Goal: Check status: Check status

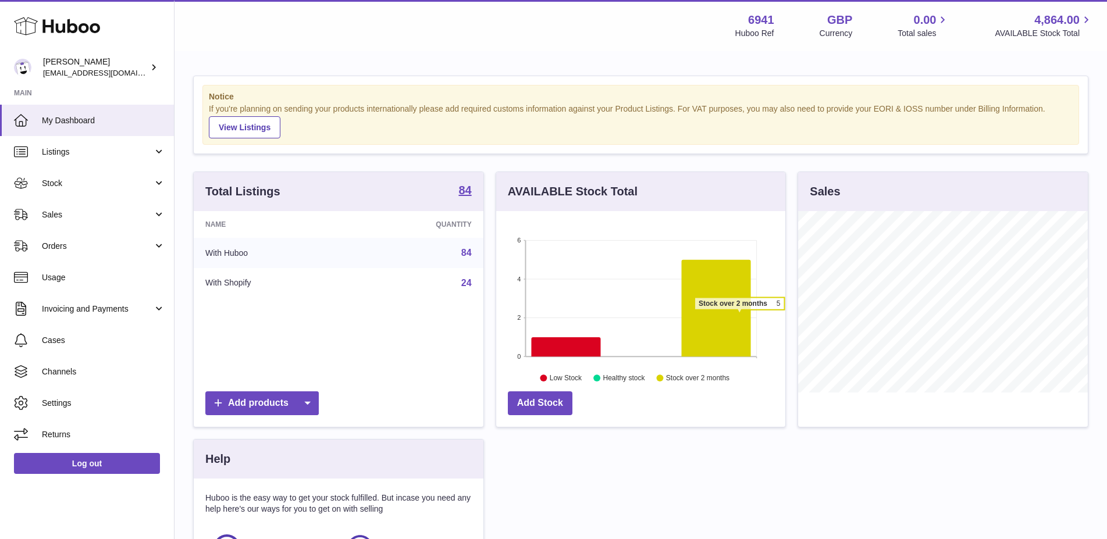
scroll to position [182, 290]
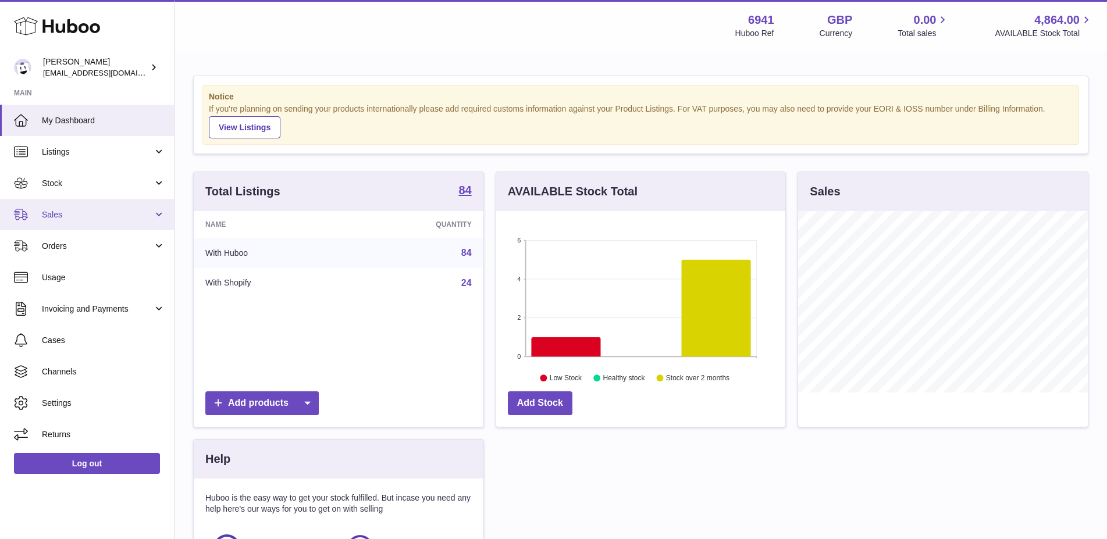
click at [70, 209] on span "Sales" at bounding box center [97, 214] width 111 height 11
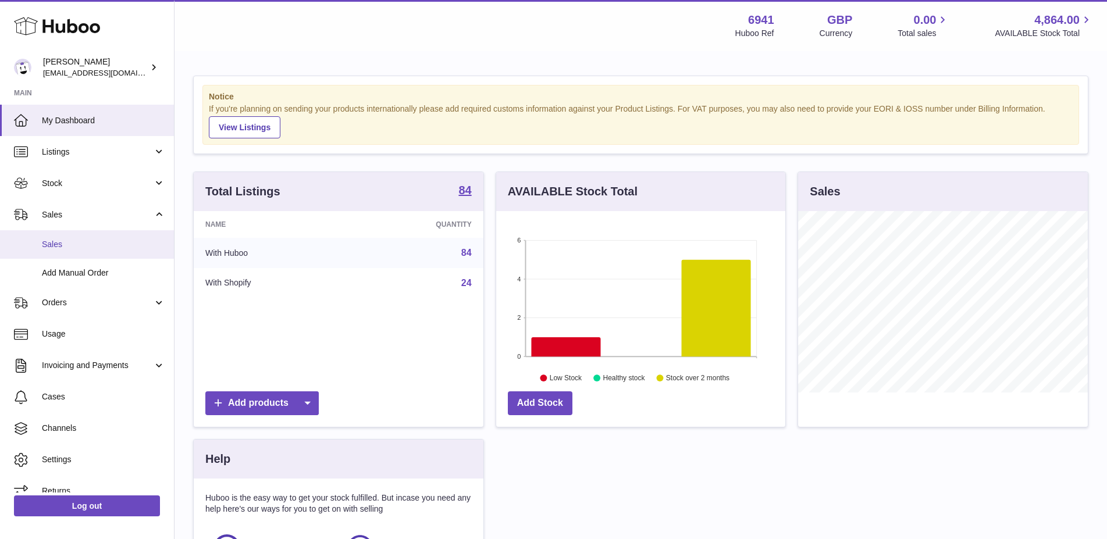
click at [86, 247] on span "Sales" at bounding box center [103, 244] width 123 height 11
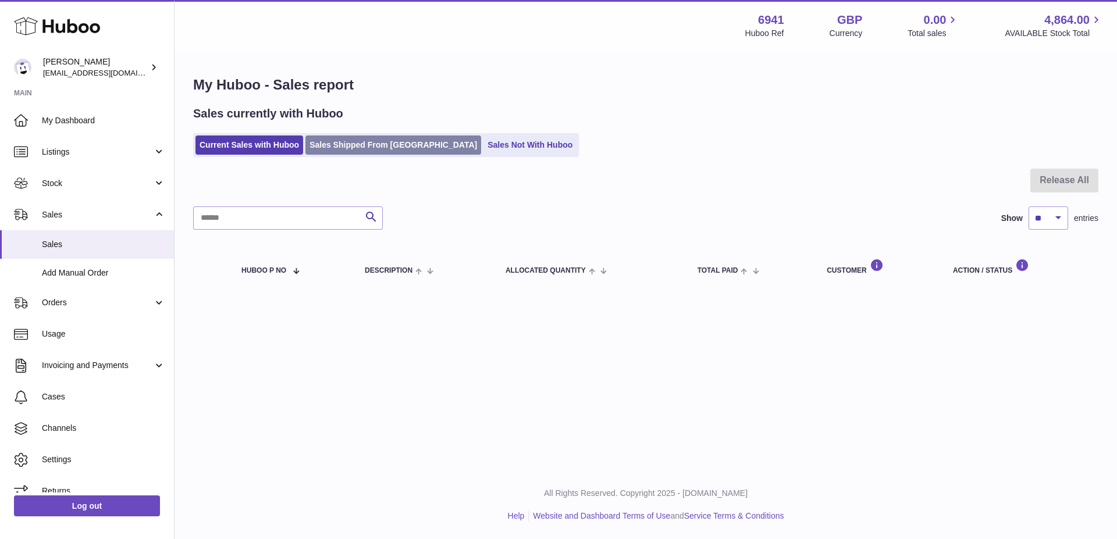
click at [365, 147] on link "Sales Shipped From [GEOGRAPHIC_DATA]" at bounding box center [393, 145] width 176 height 19
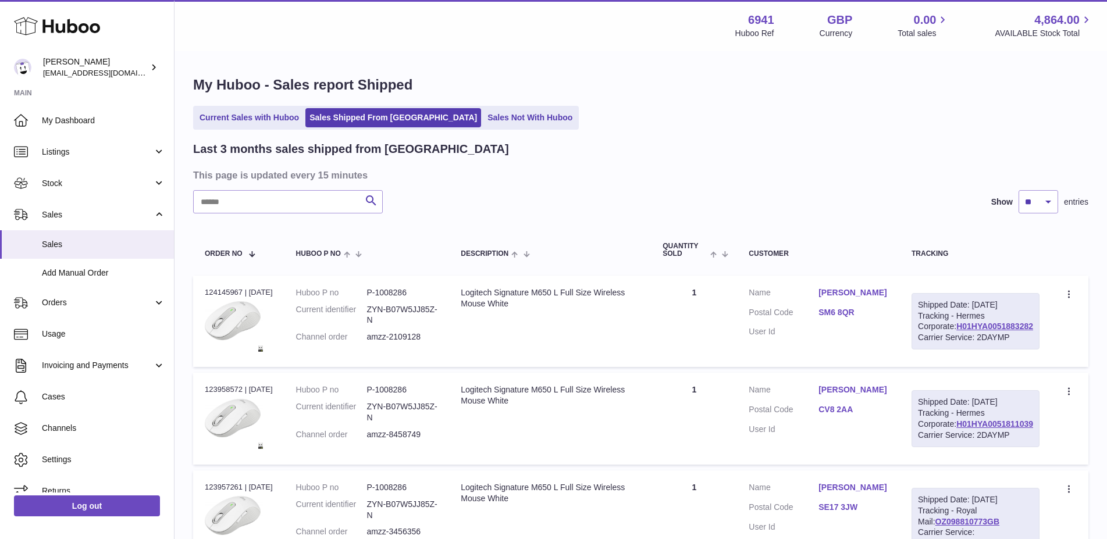
drag, startPoint x: 1034, startPoint y: 347, endPoint x: 944, endPoint y: 353, distance: 89.8
click at [944, 353] on td "Shipped Date: [DATE] Tracking - Hermes Corporate: H01HYA0051883282 Carrier Serv…" at bounding box center [975, 322] width 151 height 92
copy link "H01HYA0051883282"
click at [1000, 332] on div "Shipped Date: [DATE] Tracking - Hermes Corporate: H01HYA0051883282 Carrier Serv…" at bounding box center [976, 321] width 128 height 57
click at [1012, 328] on div "Shipped Date: [DATE] Tracking - Hermes Corporate: H01HYA0051883282 Carrier Serv…" at bounding box center [976, 321] width 128 height 57
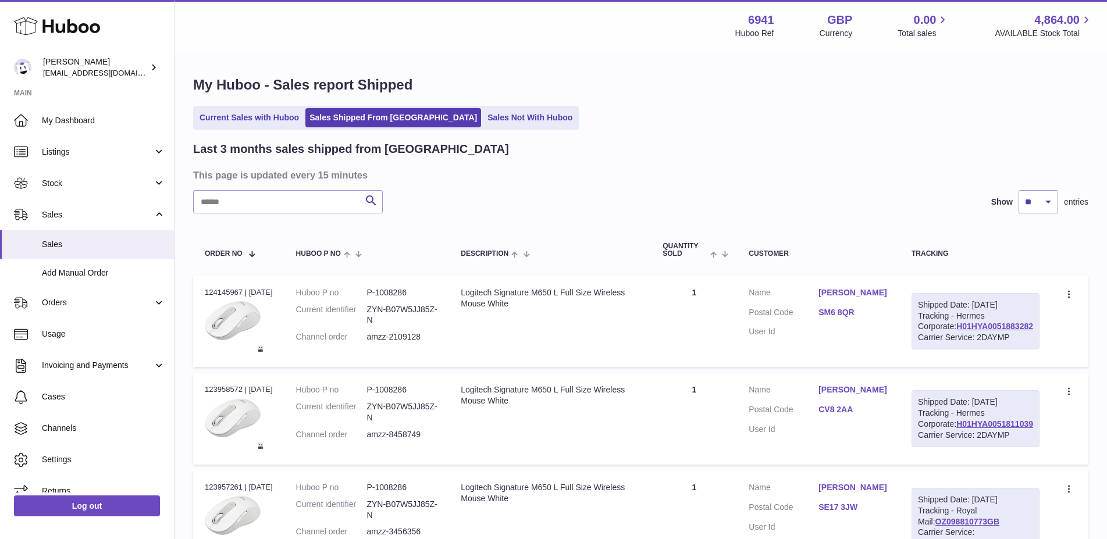
click at [1012, 328] on div "Shipped Date: [DATE] Tracking - Hermes Corporate: H01HYA0051883282 Carrier Serv…" at bounding box center [976, 321] width 128 height 57
copy div "Hermes"
click at [981, 343] on div "Carrier Service: 2DAYMP" at bounding box center [975, 337] width 115 height 11
click at [956, 343] on div "Carrier Service: 2DAYMP" at bounding box center [975, 337] width 115 height 11
click at [967, 343] on div "Carrier Service: 2DAYMP" at bounding box center [975, 337] width 115 height 11
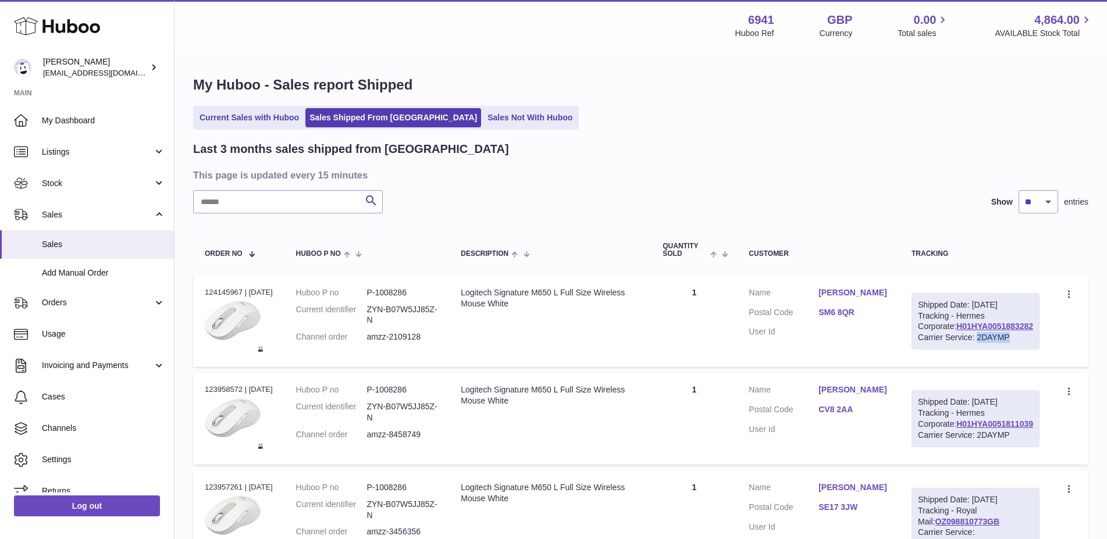
click at [967, 343] on div "Carrier Service: 2DAYMP" at bounding box center [975, 337] width 115 height 11
copy div "2DAYMP"
